Goal: Find contact information: Find contact information

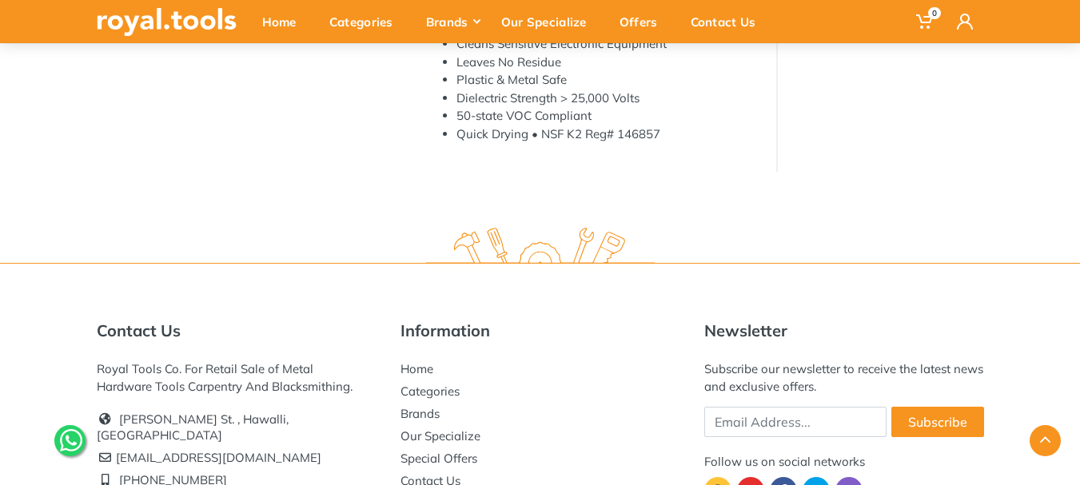
scroll to position [1036, 0]
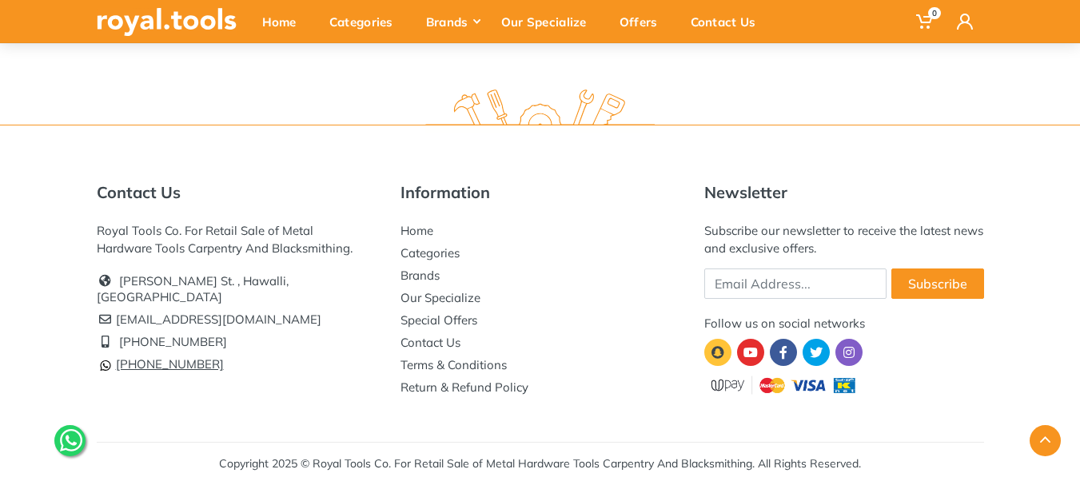
click at [174, 357] on link "[PHONE_NUMBER]" at bounding box center [160, 364] width 127 height 15
drag, startPoint x: 210, startPoint y: 354, endPoint x: 122, endPoint y: 353, distance: 88.8
click at [115, 353] on li "[PHONE_NUMBER]" at bounding box center [237, 364] width 280 height 22
copy link "[PHONE_NUMBER]"
